Goal: Navigation & Orientation: Find specific page/section

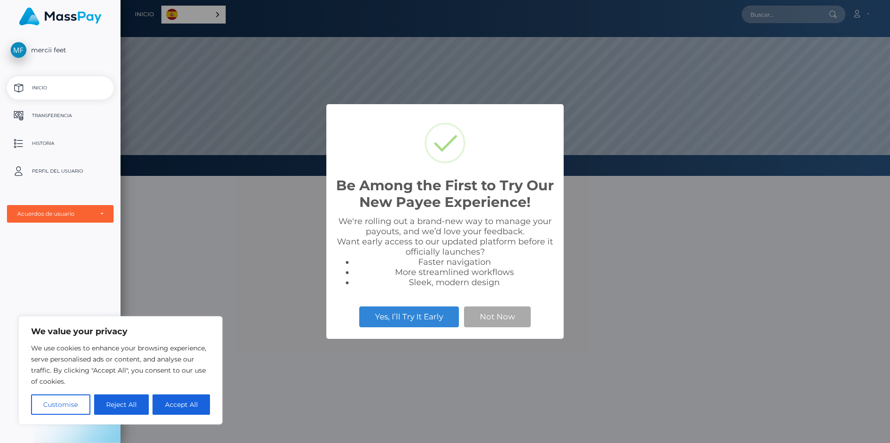
scroll to position [176, 769]
click at [507, 316] on button "Not Now" at bounding box center [497, 317] width 67 height 20
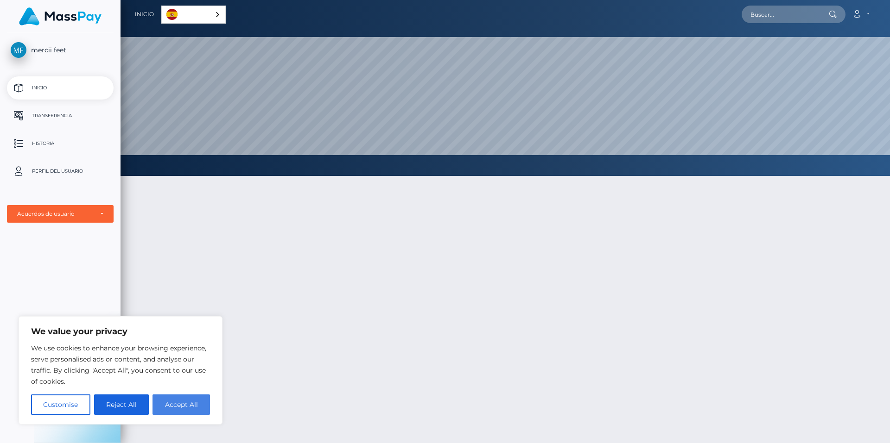
click at [183, 406] on button "Accept All" at bounding box center [180, 405] width 57 height 20
checkbox input "true"
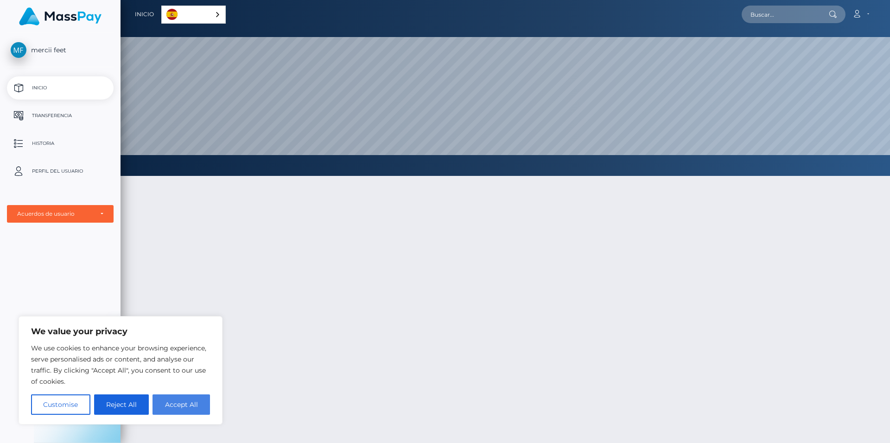
click at [183, 406] on div at bounding box center [504, 355] width 769 height 386
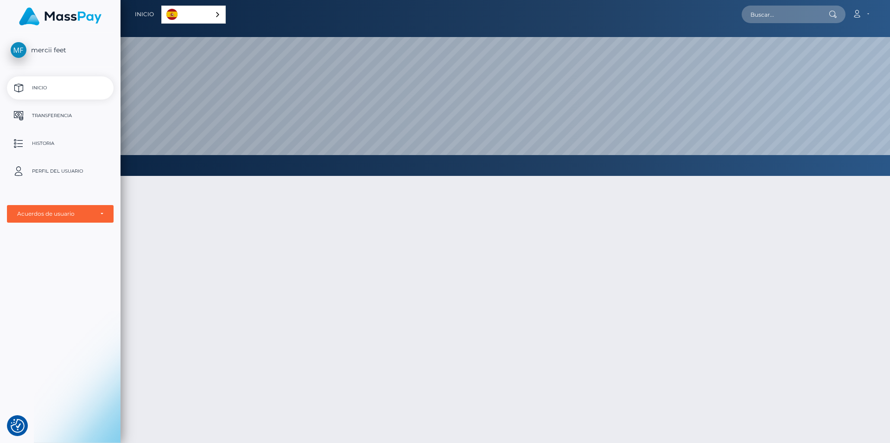
click at [209, 8] on link "Español" at bounding box center [193, 14] width 63 height 17
click at [172, 17] on img "Language" at bounding box center [171, 14] width 11 height 11
click at [68, 89] on p "Inicio" at bounding box center [60, 88] width 99 height 14
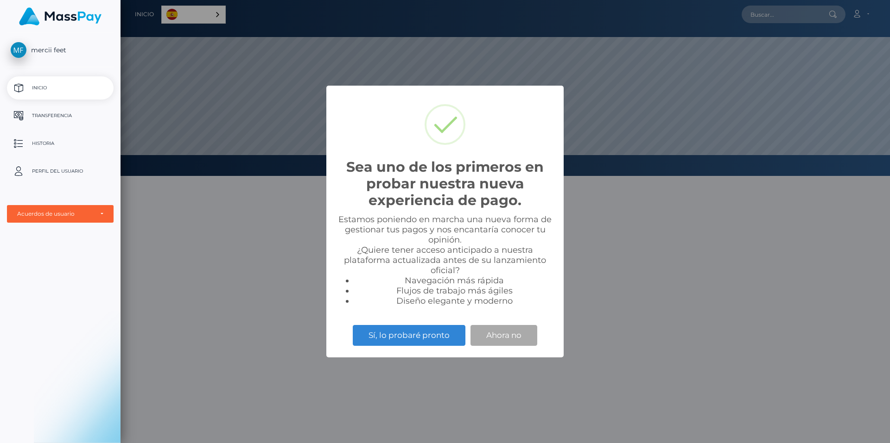
scroll to position [176, 769]
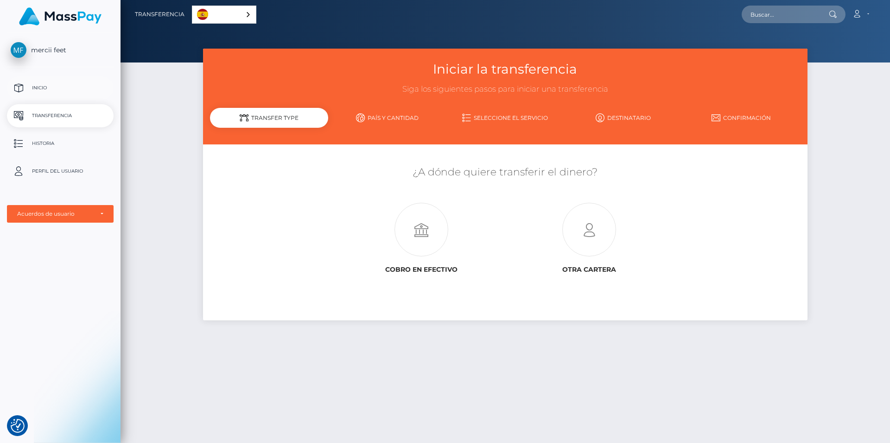
click at [44, 94] on p "Inicio" at bounding box center [60, 88] width 99 height 14
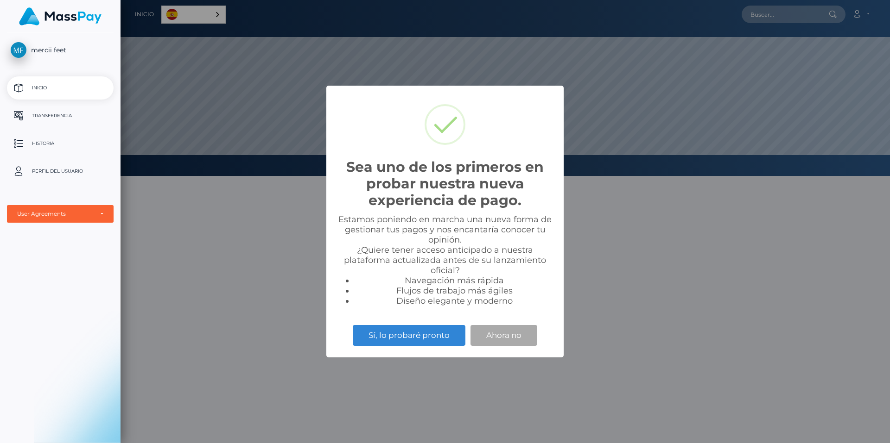
scroll to position [176, 769]
click at [518, 333] on button "Ahora no" at bounding box center [503, 335] width 67 height 20
